Goal: Complete application form: Complete application form

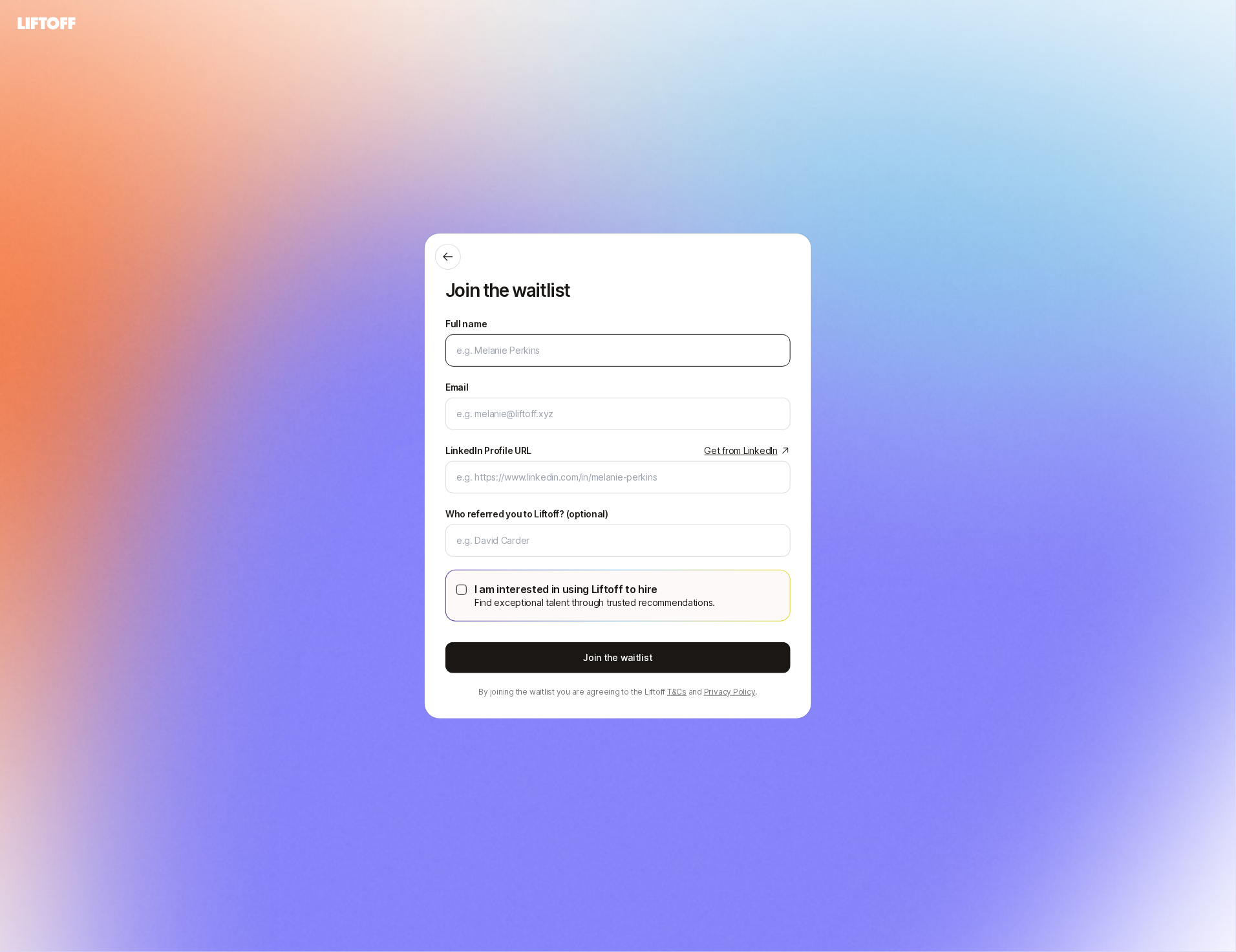
click at [574, 346] on input "Full name" at bounding box center [618, 350] width 323 height 15
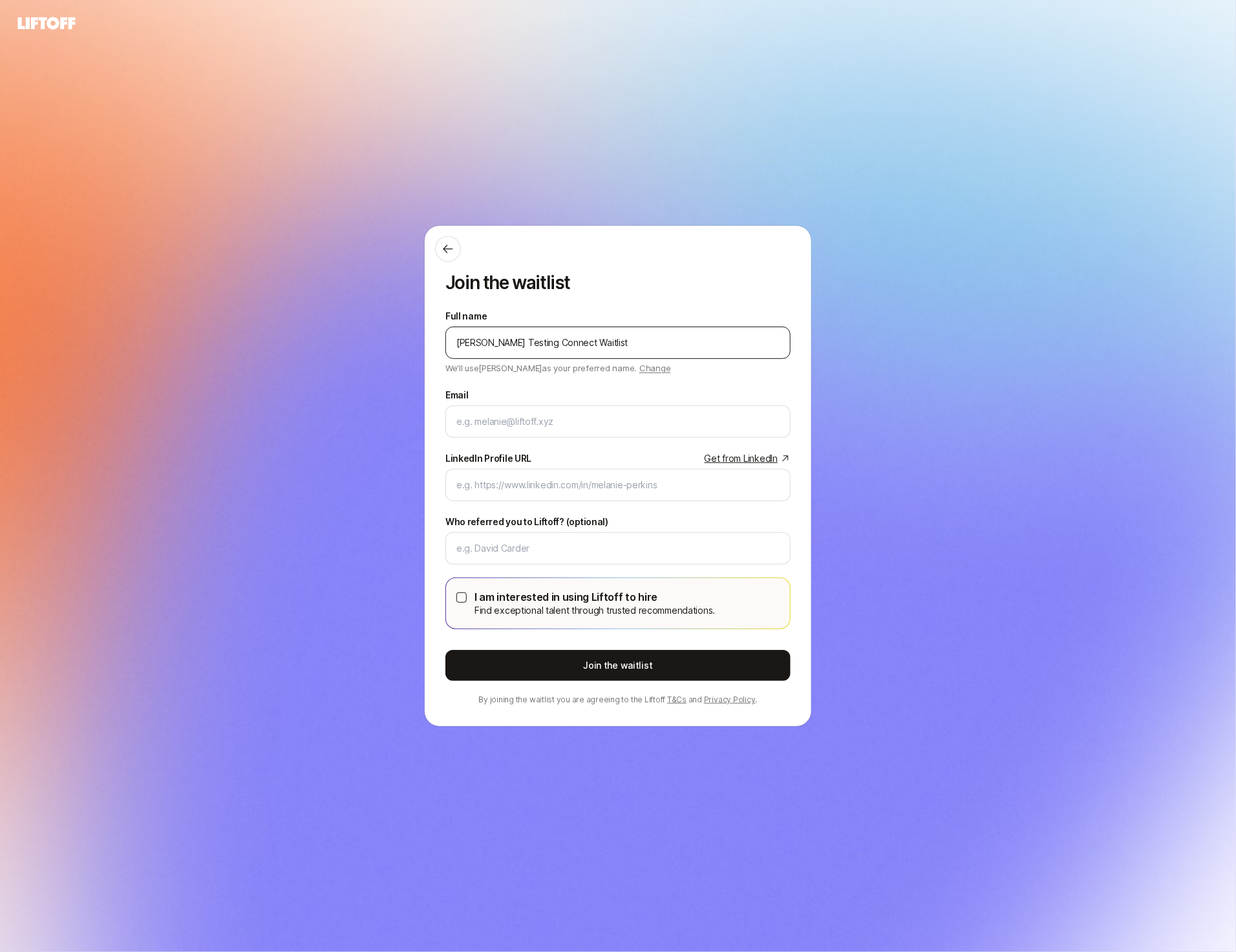
type input "Eleanor Testing Connect Waitlist"
type input "eleanor+connectwaitlist"
drag, startPoint x: 557, startPoint y: 342, endPoint x: 520, endPoint y: 342, distance: 37.0
click at [520, 342] on input "Eleanor Testing Connect Waitlist" at bounding box center [618, 342] width 323 height 15
type input "Eleanor Testing CH Waitlist"
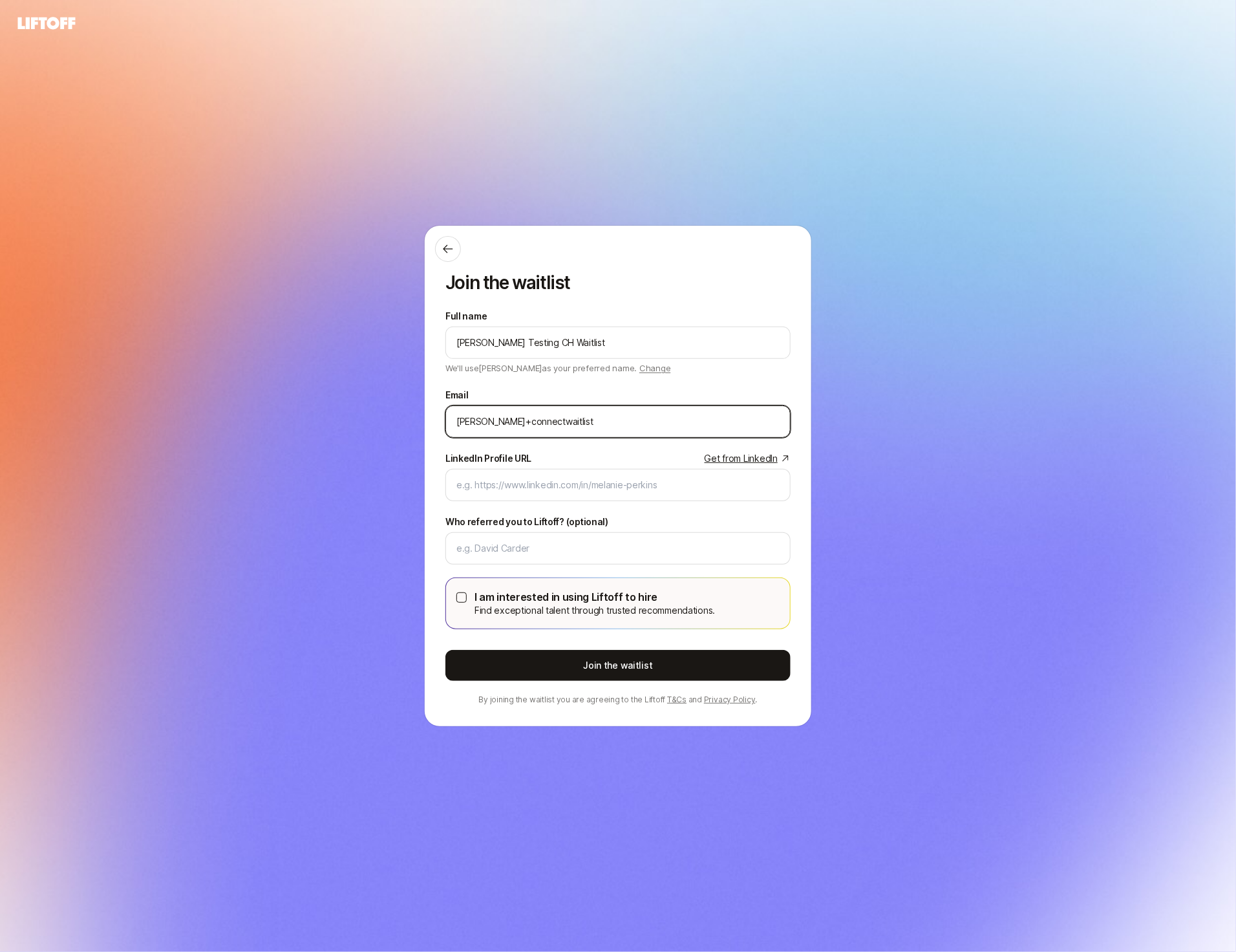
drag, startPoint x: 561, startPoint y: 422, endPoint x: 495, endPoint y: 420, distance: 66.0
click at [495, 421] on input "eleanor+connectwaitlist" at bounding box center [618, 421] width 323 height 15
type input "eleanor+chwaitlist@liftoff.xyz"
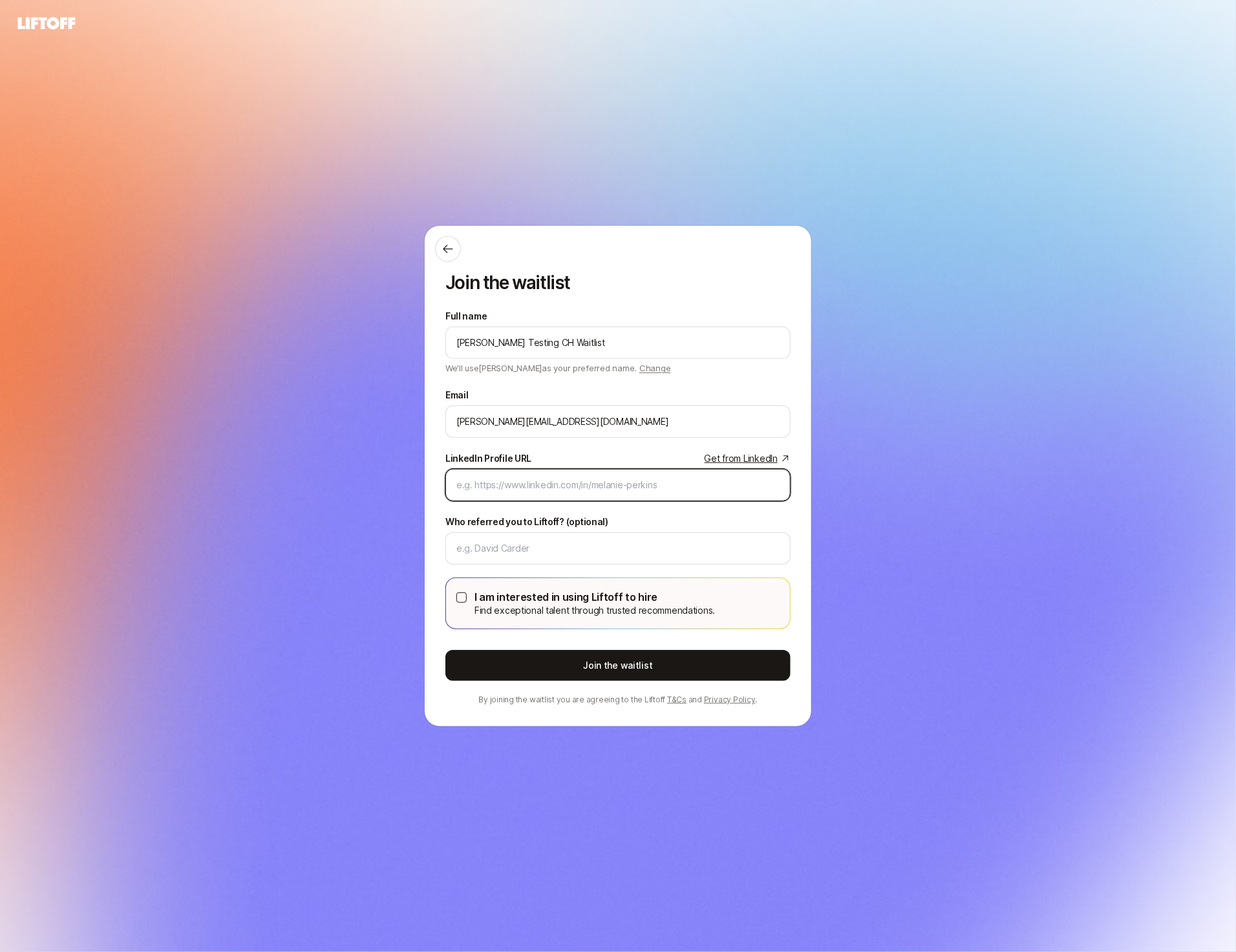
click at [487, 483] on input "LinkedIn Profile URL Get from LinkedIn" at bounding box center [618, 484] width 323 height 15
paste input "https://www.linkedin.com/in/eleanor-morgan/"
type input "https://www.linkedin.com/in/eleanor-morgan/"
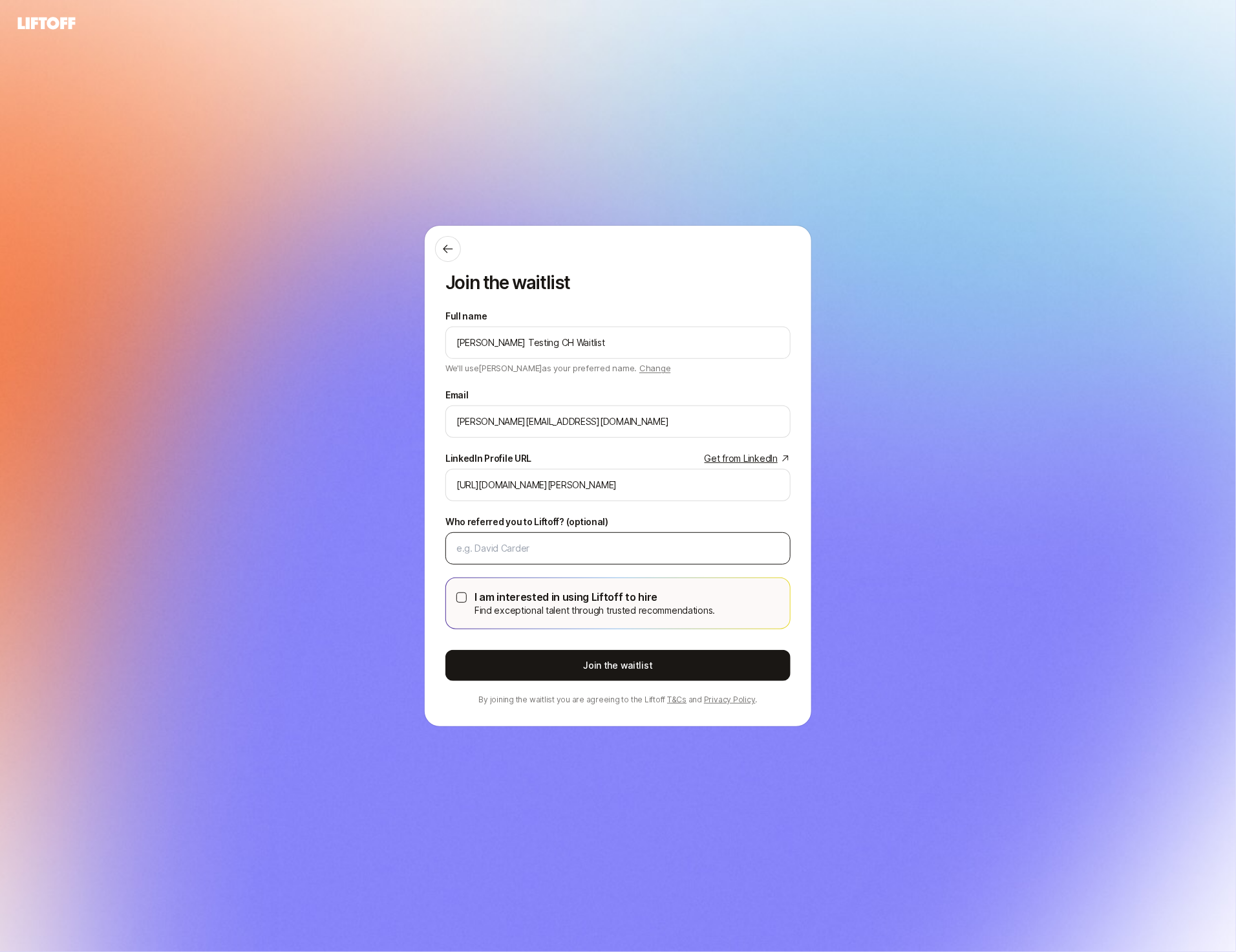
click at [477, 557] on div at bounding box center [618, 549] width 346 height 32
click at [483, 550] on input "Who referred you to Liftoff? (optional)" at bounding box center [618, 548] width 323 height 15
type input "Eric"
click at [461, 599] on button "I am interested in using Liftoff to hire Find exceptional talent through truste…" at bounding box center [461, 597] width 10 height 10
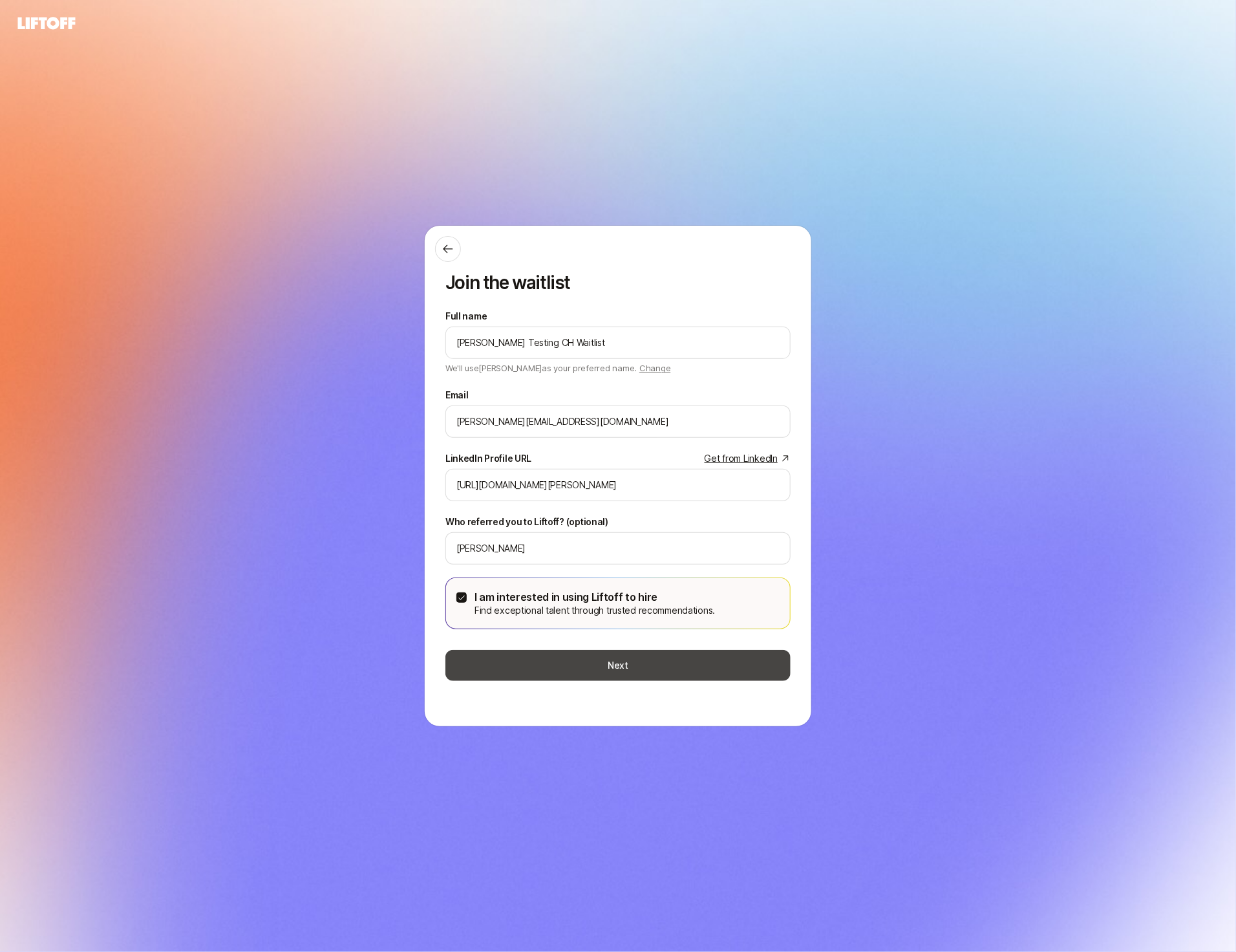
click at [490, 662] on button "Next" at bounding box center [618, 665] width 346 height 31
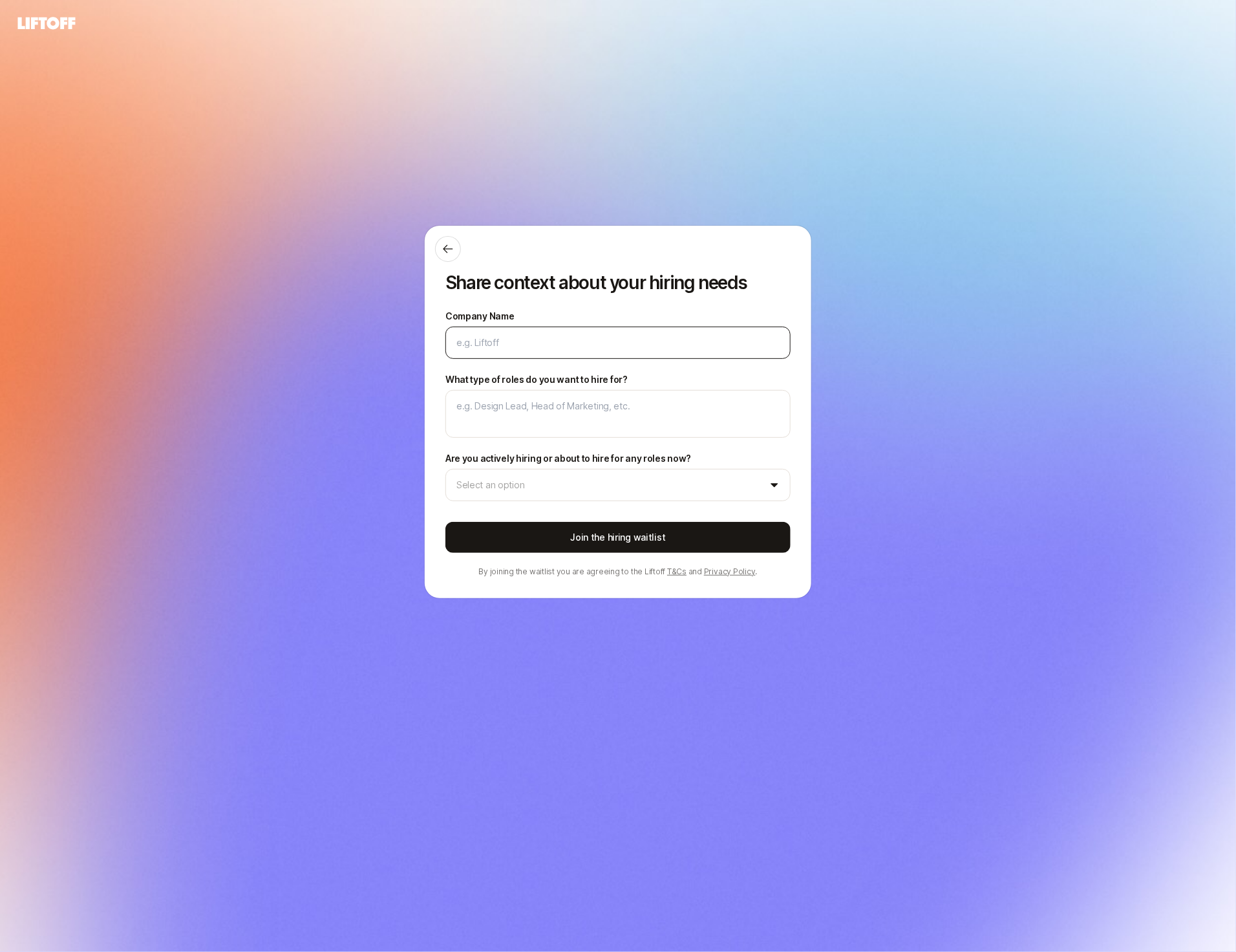
click at [528, 355] on div at bounding box center [618, 342] width 346 height 32
click at [525, 348] on input "Company Name" at bounding box center [618, 342] width 323 height 15
type textarea "x"
type input "L"
type textarea "x"
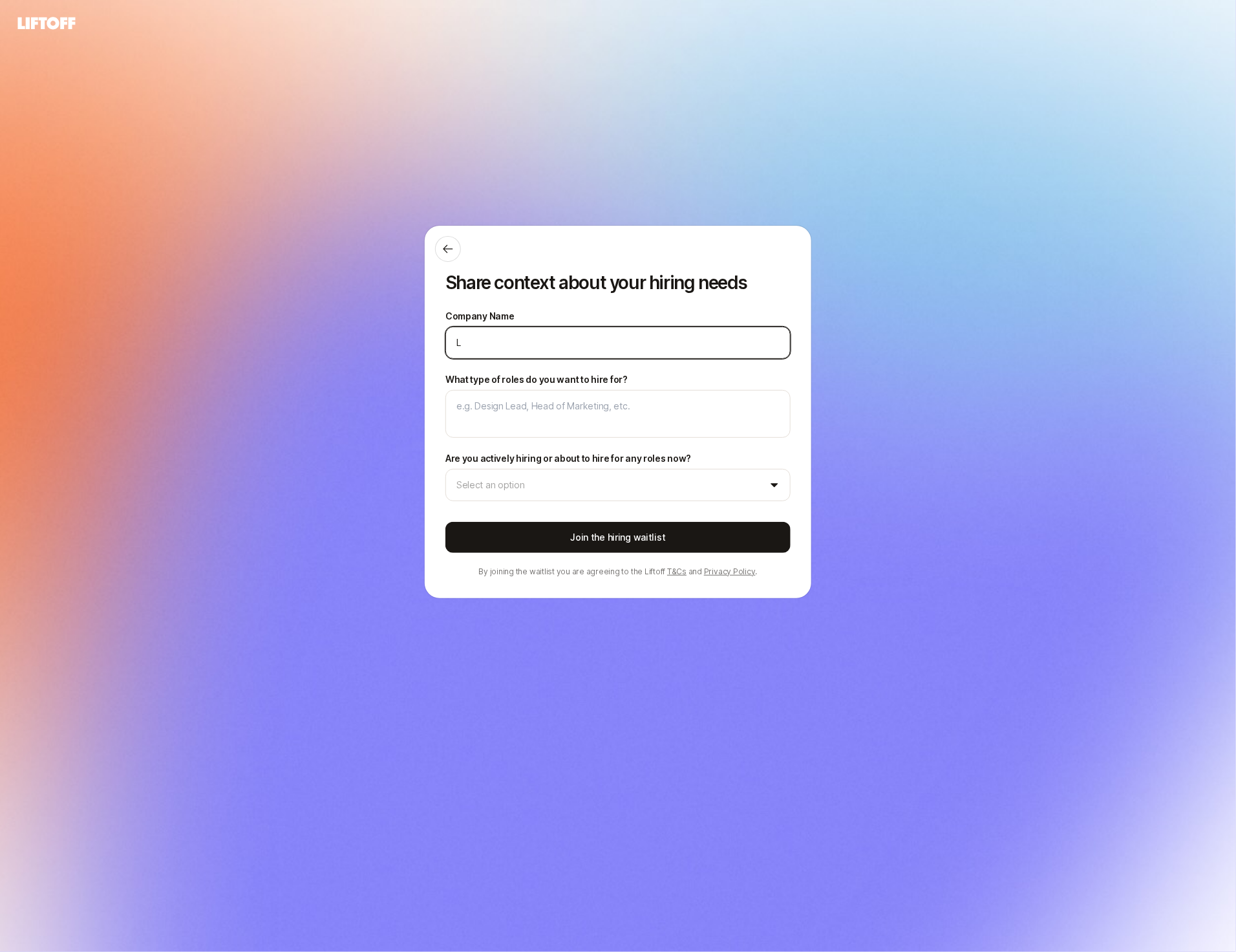
type input "Li"
type textarea "x"
type input "Lif"
type textarea "x"
type input "Lift"
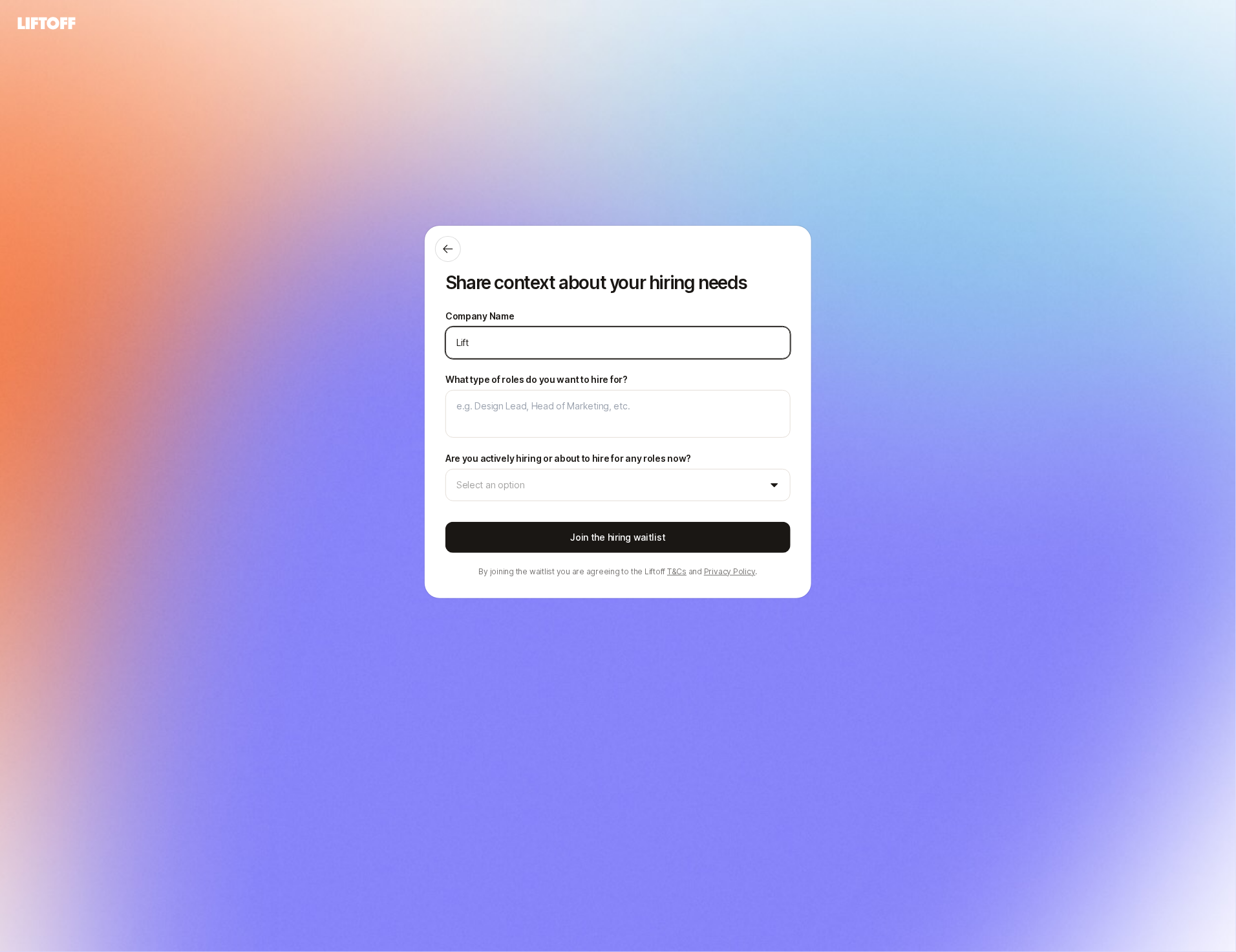
type textarea "x"
type input "Lifto"
type textarea "x"
type input "Liftof"
type textarea "x"
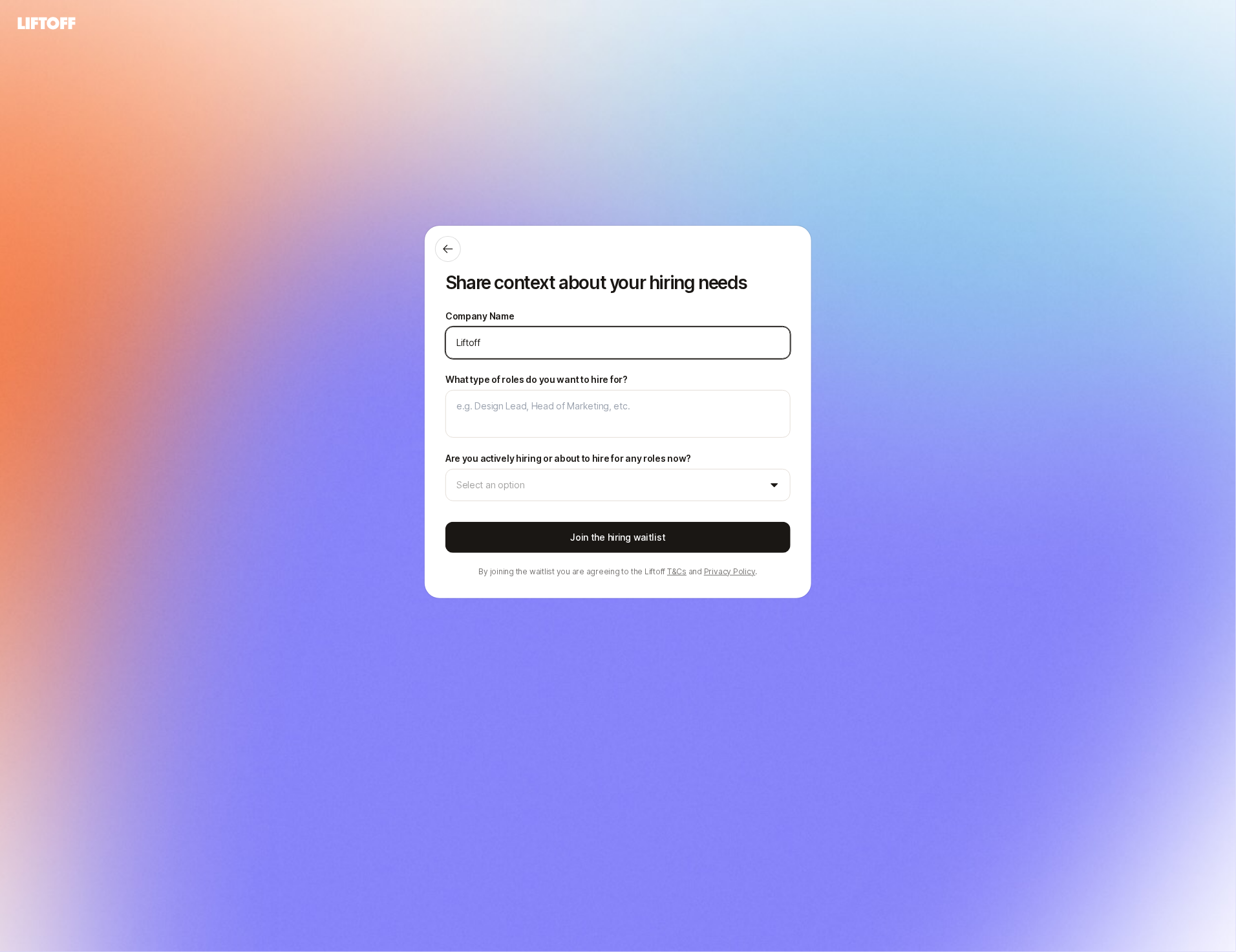
type input "Liftoff"
type textarea "x"
type textarea "D"
type textarea "x"
type textarea "De"
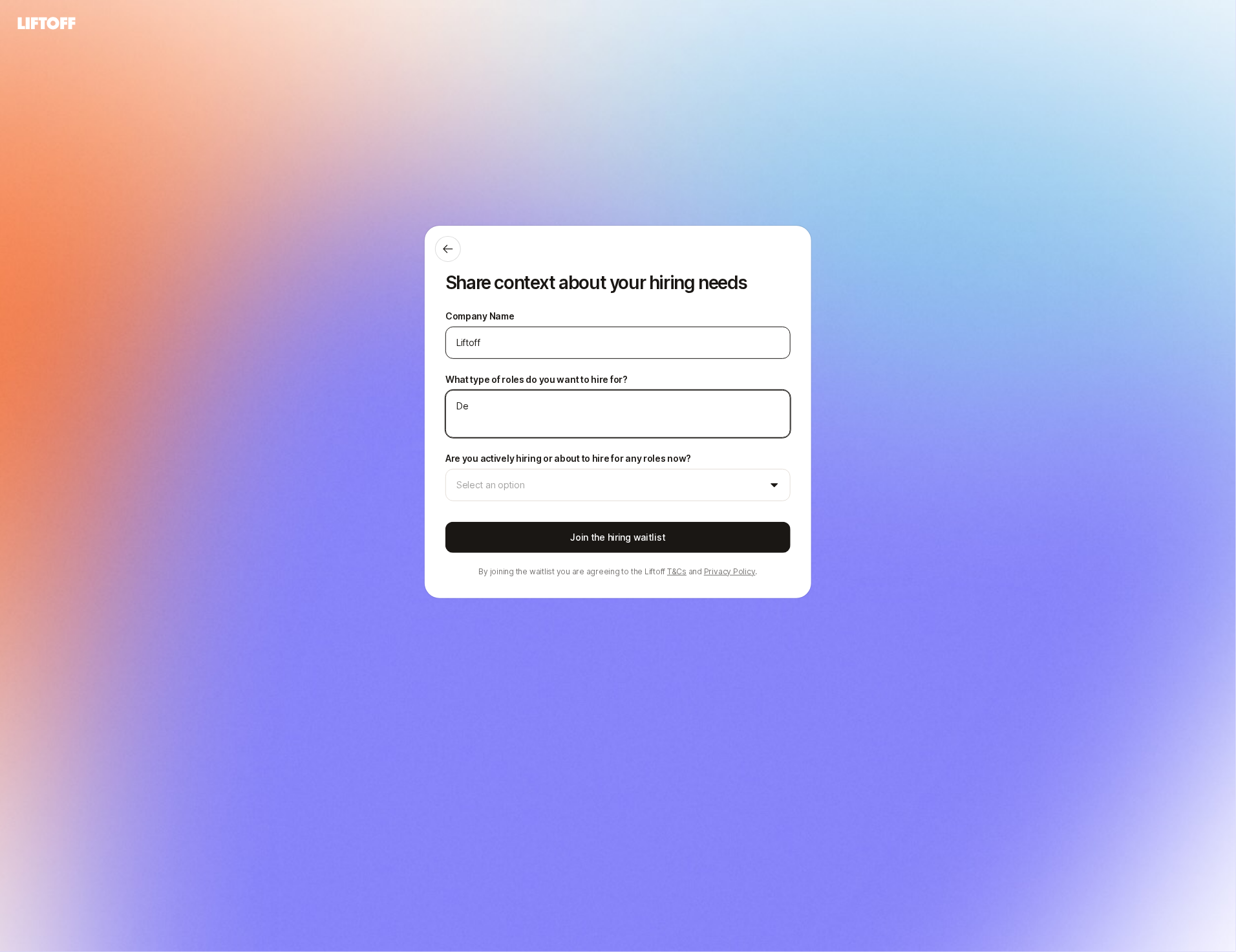
type textarea "x"
type textarea "Dei"
type textarea "x"
type textarea "Deis"
type textarea "x"
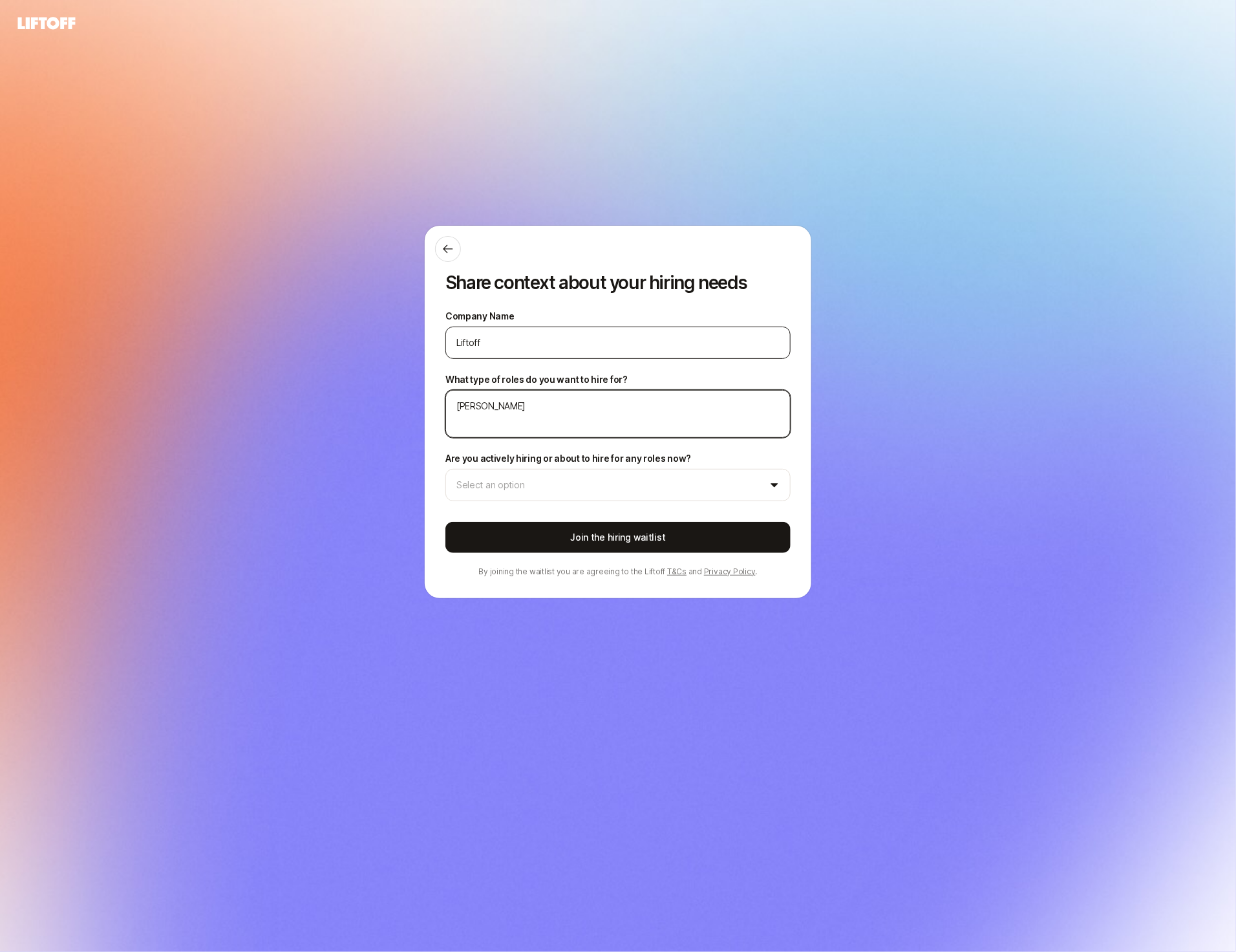
type textarea "Dei"
type textarea "x"
type textarea "De"
type textarea "x"
type textarea "Des"
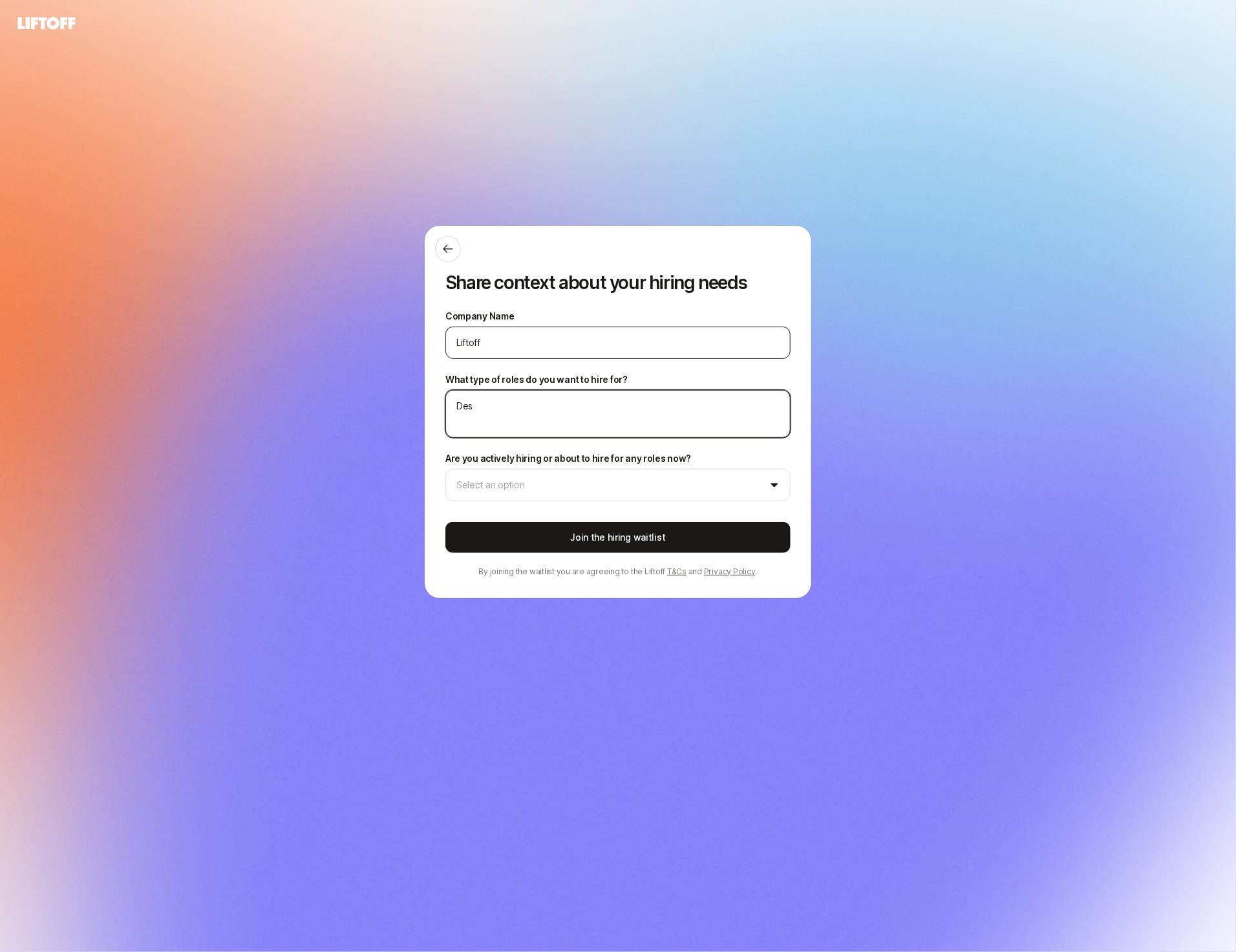
type textarea "x"
type textarea "Desi"
type textarea "x"
type textarea "Desig"
type textarea "x"
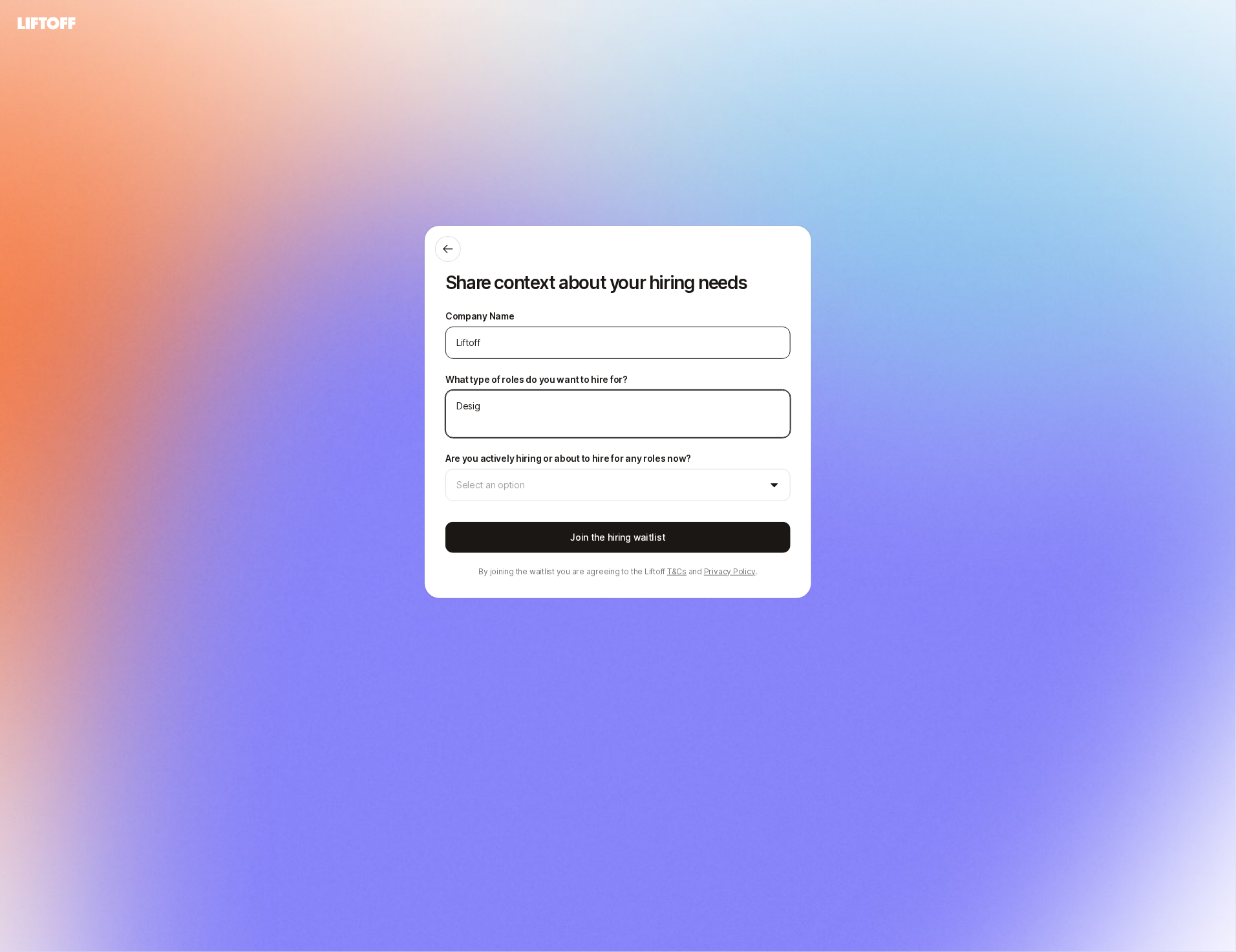
type textarea "Design"
type textarea "x"
type textarea "Design"
type textarea "x"
type textarea "Design Le"
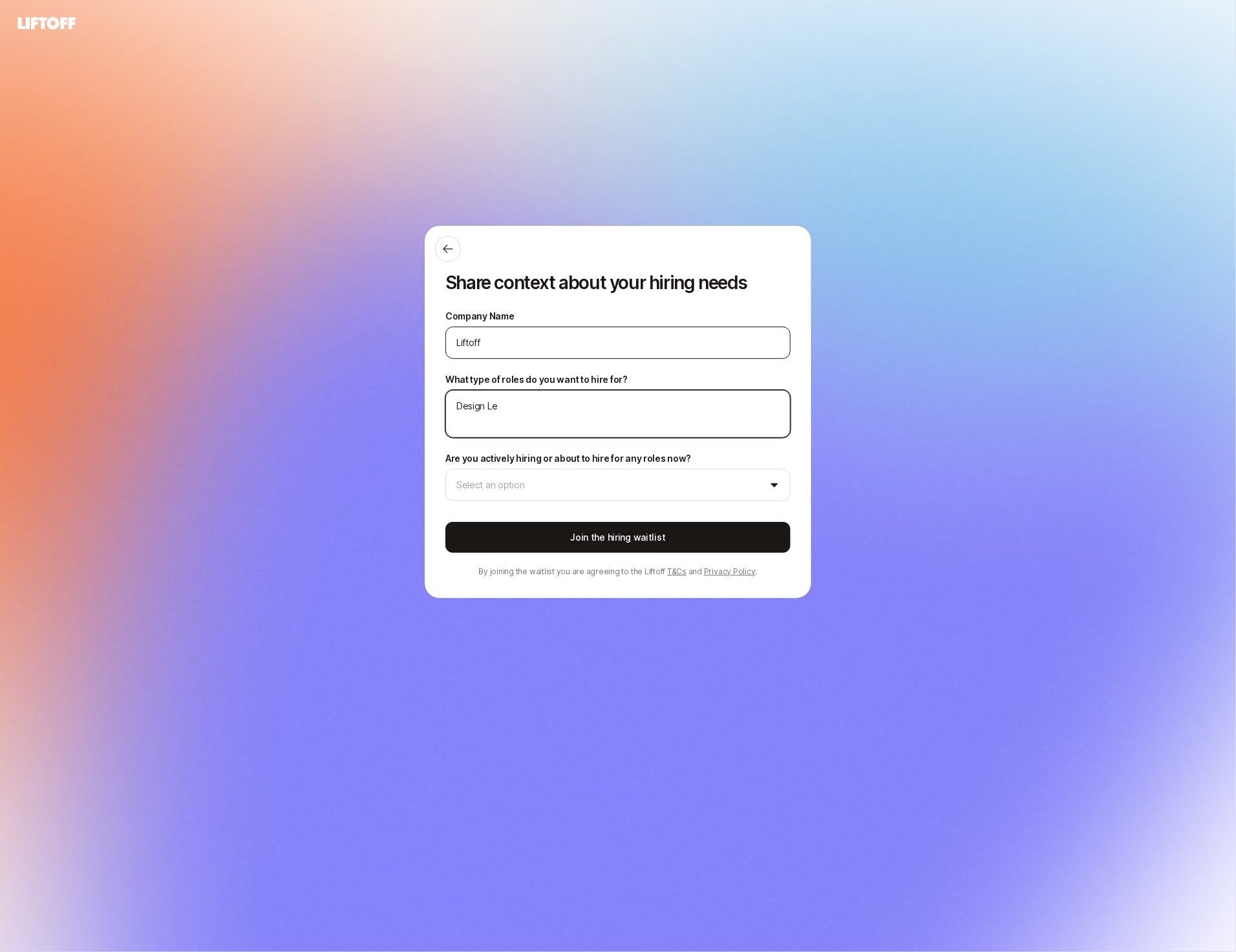
type textarea "x"
type textarea "Design Lea"
type textarea "x"
type textarea "Design Lead"
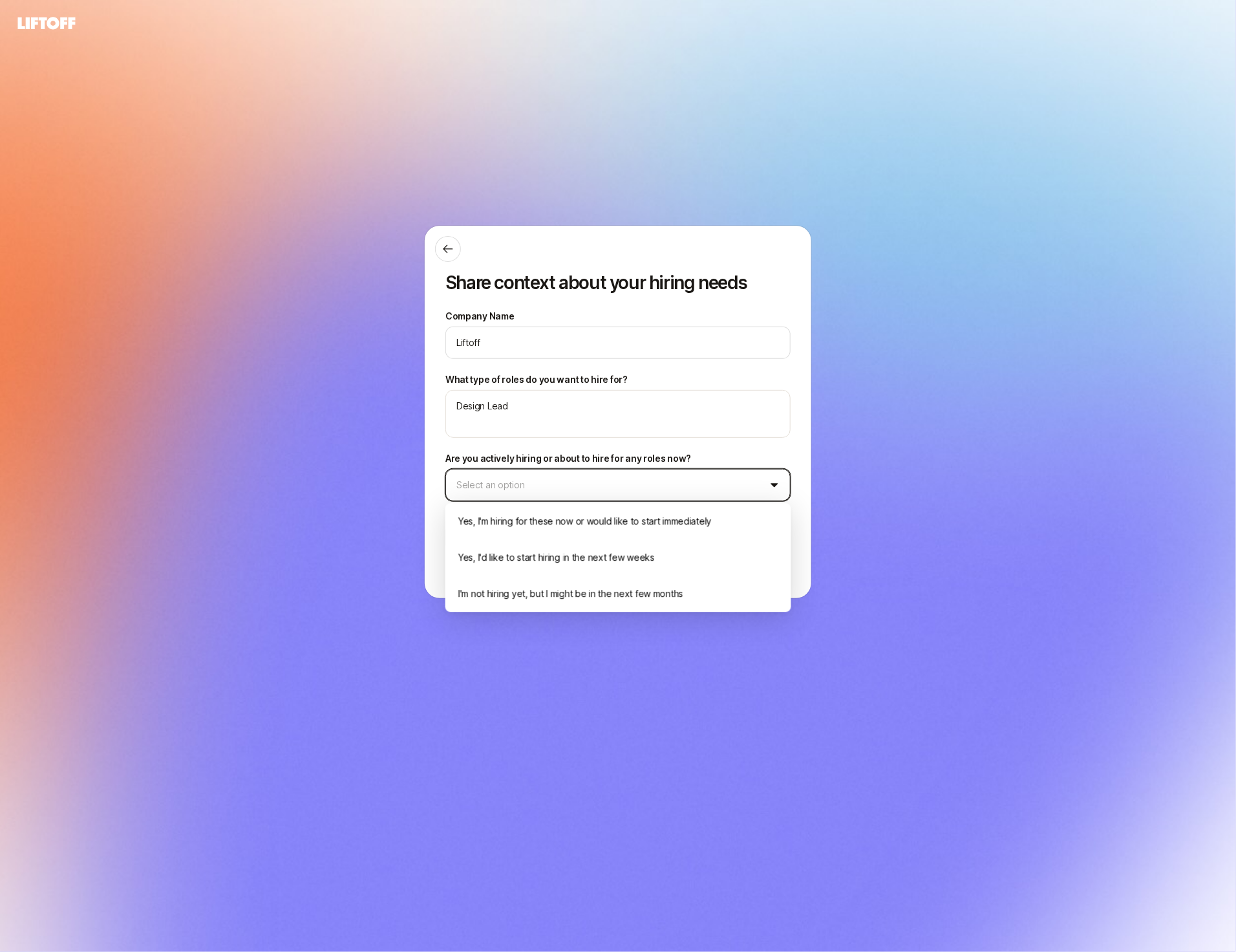
click at [572, 479] on html "Share context about your hiring needs Company Name Liftoff What type of roles d…" at bounding box center [618, 476] width 1236 height 952
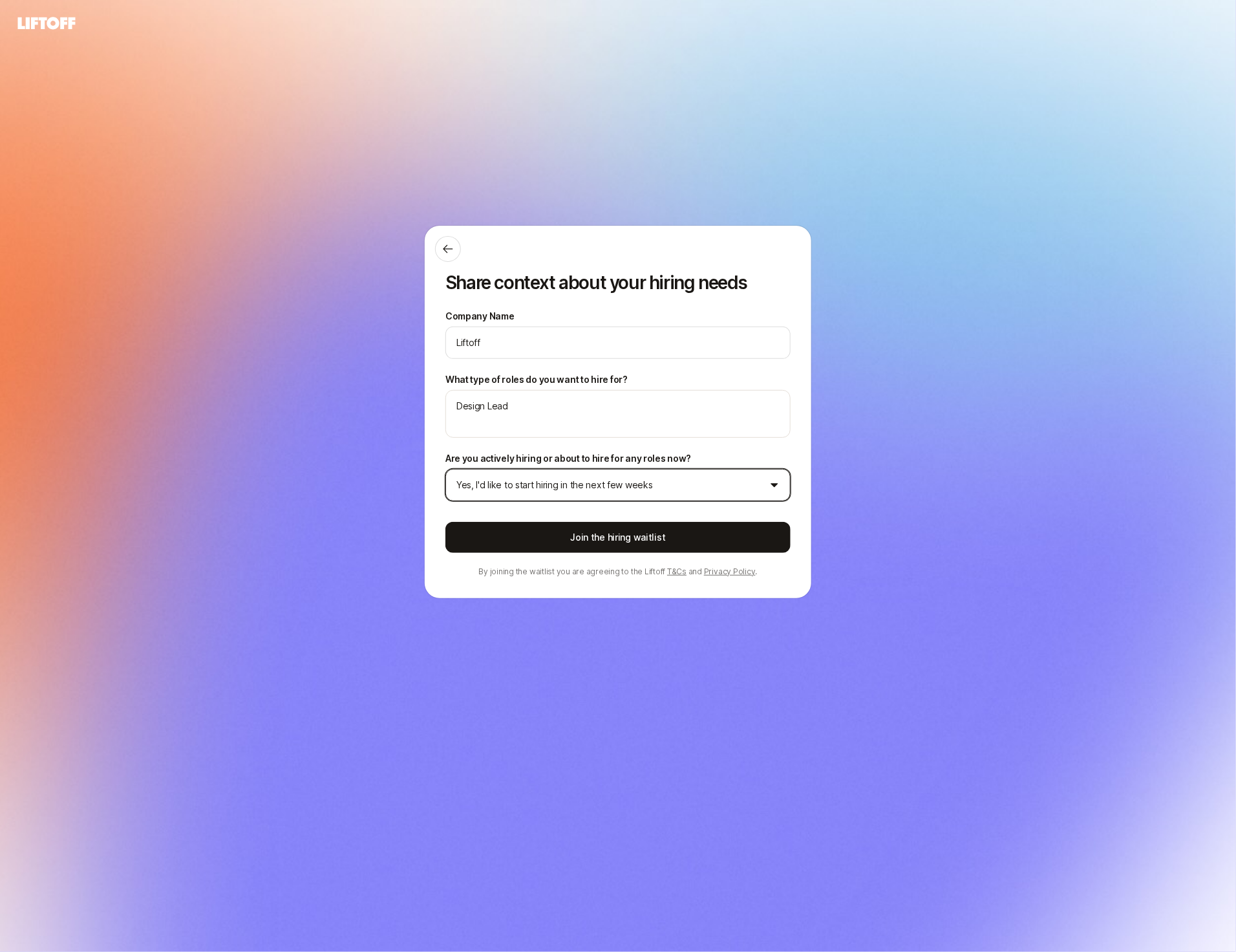
click at [574, 492] on html "Share context about your hiring needs Company Name Liftoff What type of roles d…" at bounding box center [618, 476] width 1236 height 952
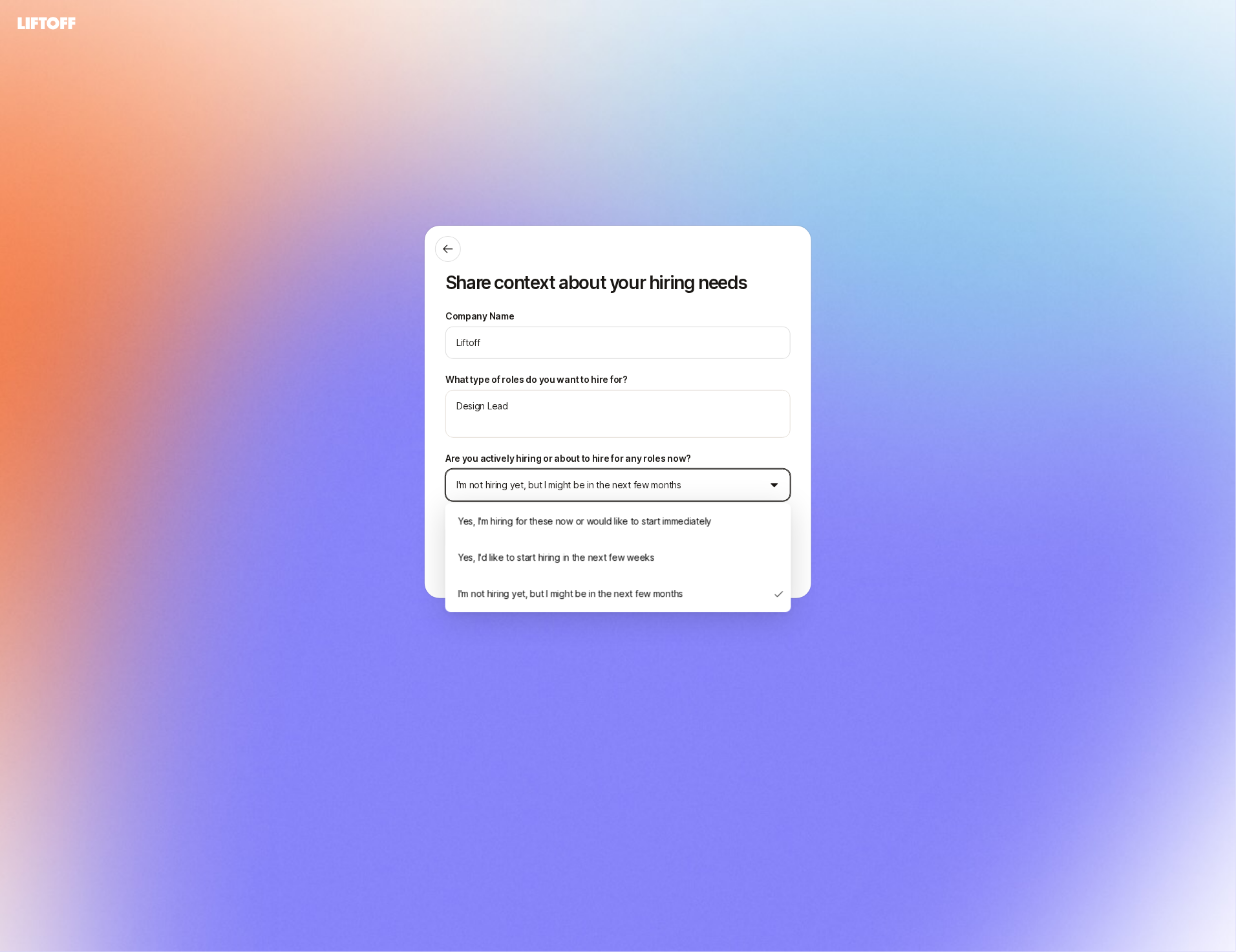
click at [571, 478] on html "Share context about your hiring needs Company Name Liftoff What type of roles d…" at bounding box center [618, 476] width 1236 height 952
click at [604, 432] on html "Share context about your hiring needs Company Name Liftoff What type of roles d…" at bounding box center [618, 476] width 1236 height 952
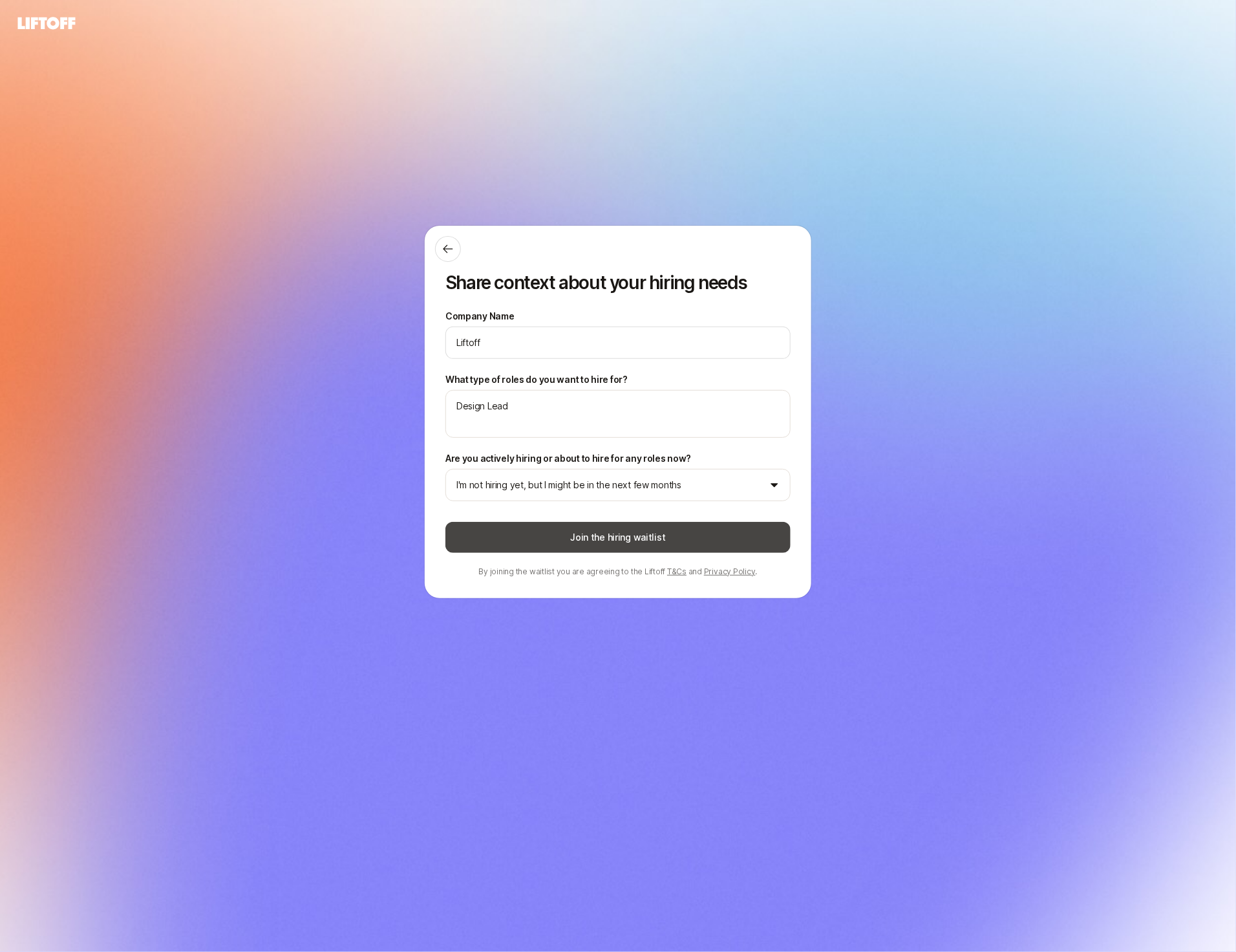
click at [598, 539] on button "Join the hiring waitlist" at bounding box center [618, 537] width 346 height 31
type textarea "x"
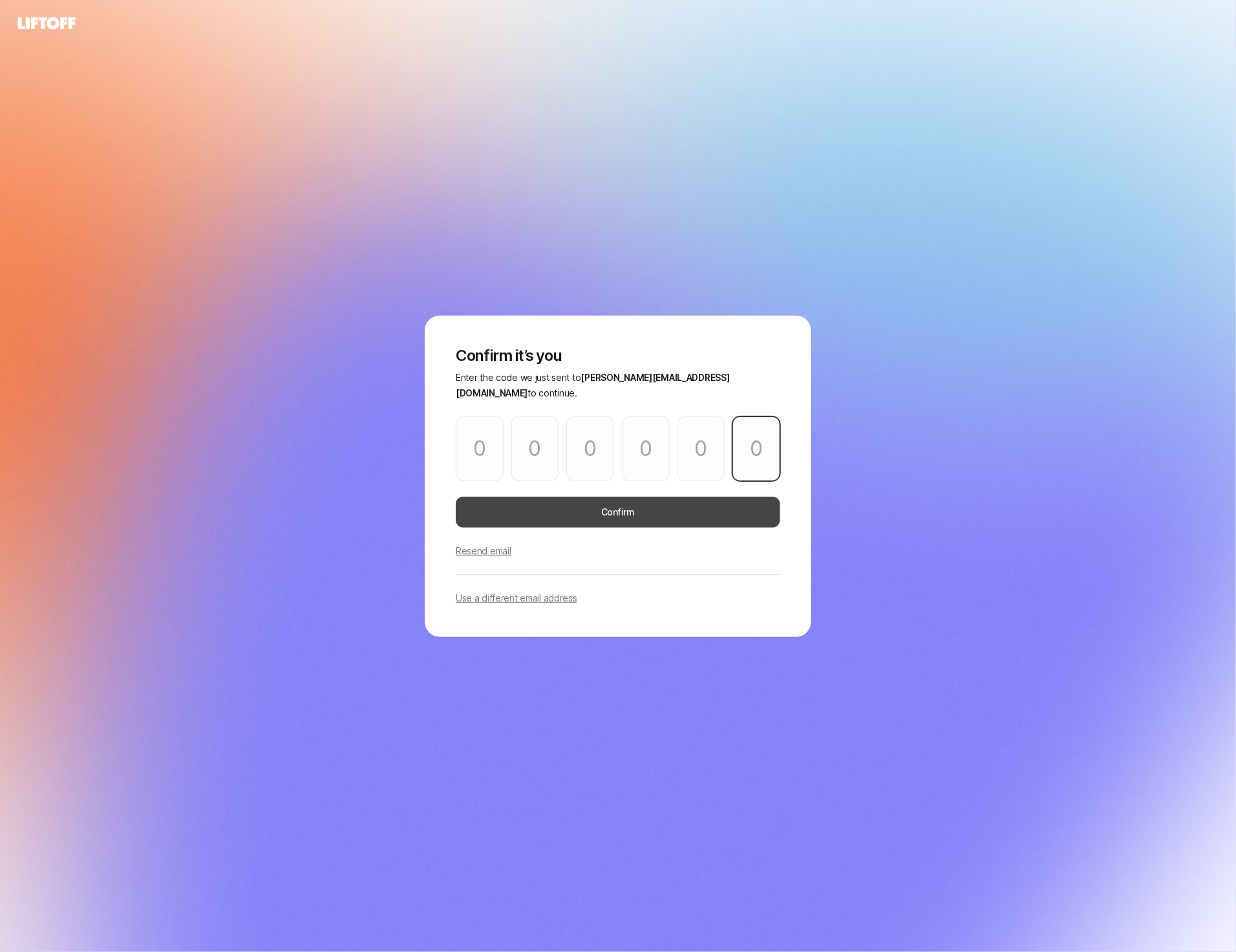
paste input "1"
type input "8"
type input "6"
type input "8"
type input "9"
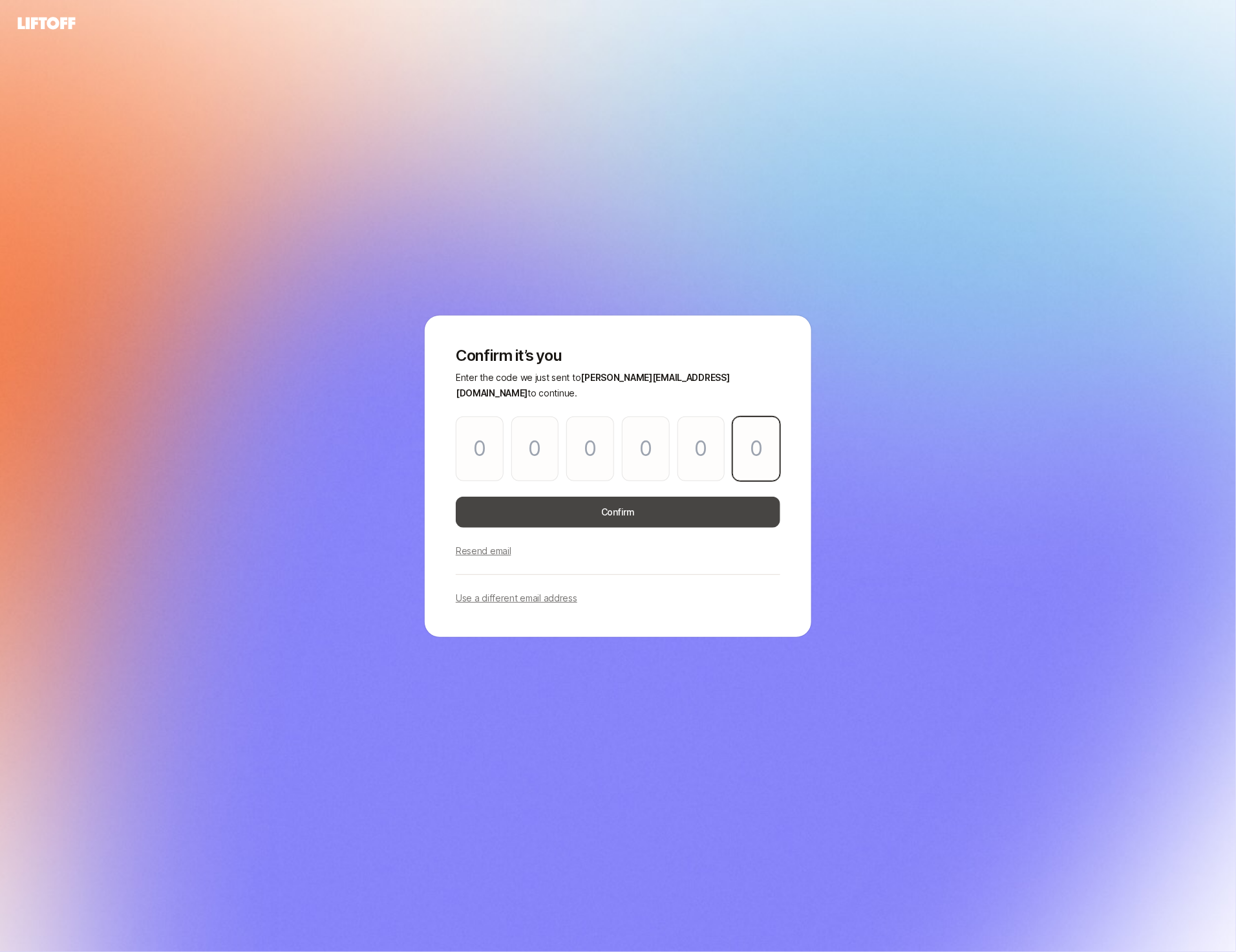
type input "8"
type input "1"
click at [577, 504] on button "Confirm" at bounding box center [618, 512] width 325 height 31
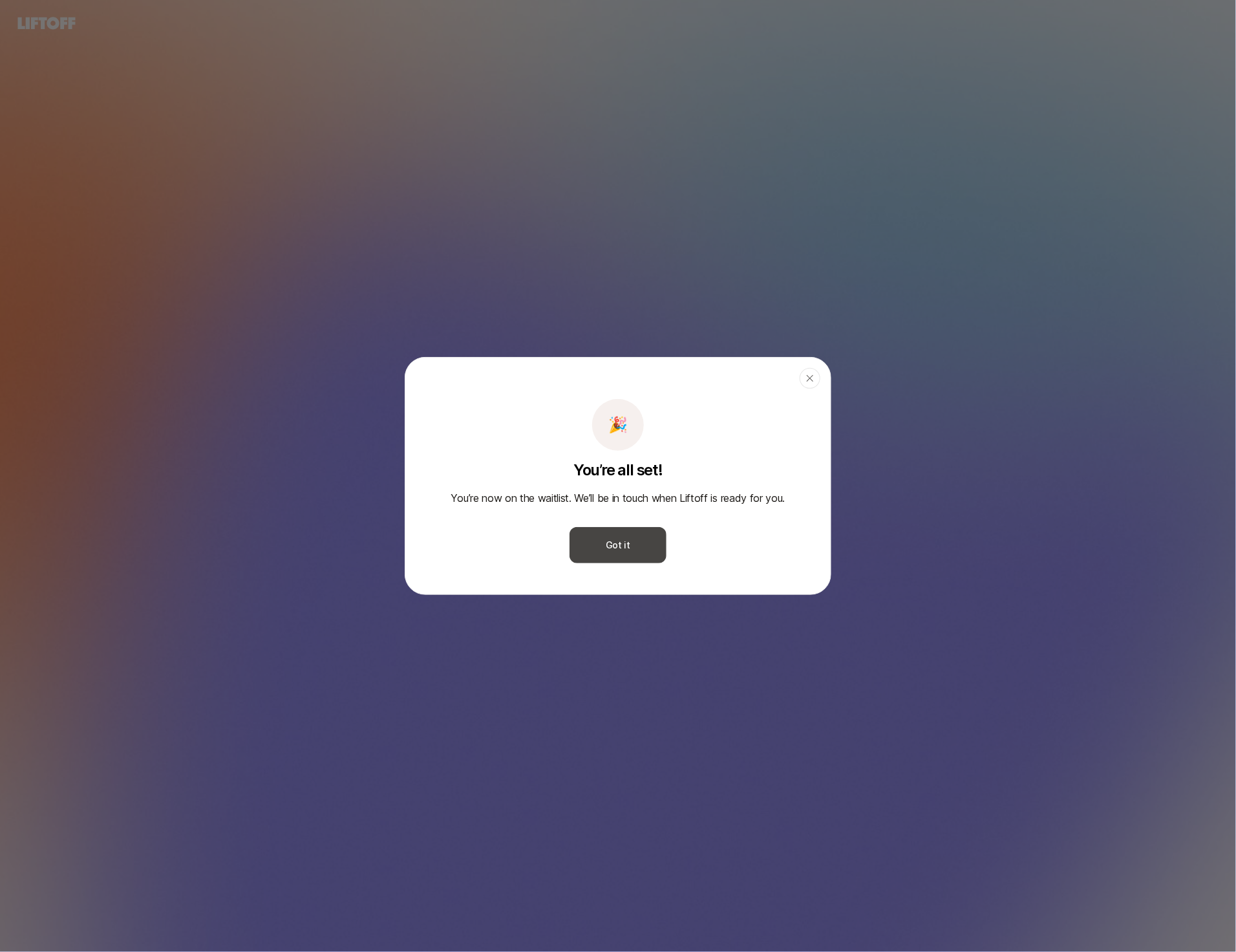
click at [606, 553] on button "Got it" at bounding box center [618, 545] width 97 height 36
